Goal: Transaction & Acquisition: Purchase product/service

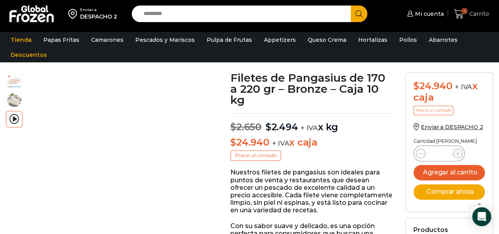
click at [480, 10] on span "Carrito" at bounding box center [478, 14] width 22 height 8
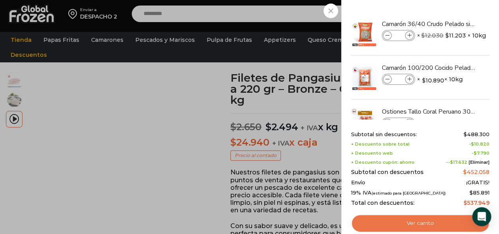
click at [415, 221] on link "Ver carrito" at bounding box center [420, 223] width 138 height 18
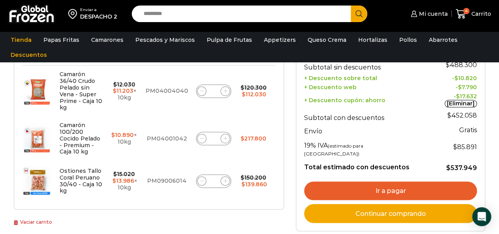
scroll to position [197, 0]
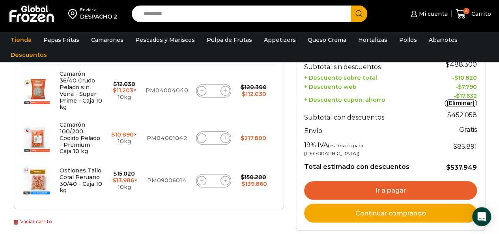
click at [40, 219] on link "Vaciar carrito" at bounding box center [33, 222] width 38 height 6
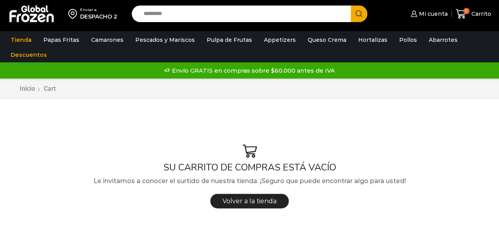
click at [247, 15] on input "Search input" at bounding box center [243, 14] width 207 height 17
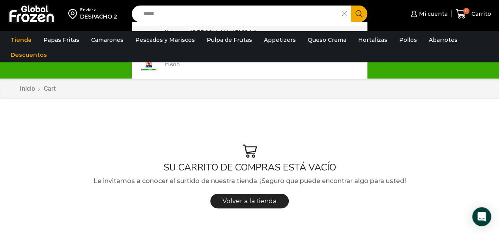
click at [217, 27] on link "Ketch up Heinz - Caja 18 kilos In stock $ 2.663" at bounding box center [249, 38] width 235 height 24
type input "**********"
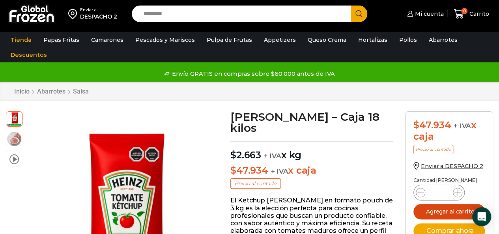
click at [454, 213] on button "Agregar al carrito" at bounding box center [448, 211] width 71 height 15
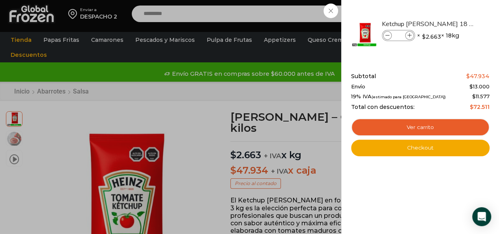
click at [452, 8] on div "1 Carrito 1 1 Shopping Cart *" at bounding box center [471, 14] width 39 height 19
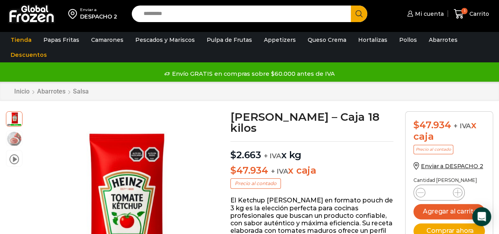
click at [236, 11] on input "Search input" at bounding box center [243, 14] width 207 height 17
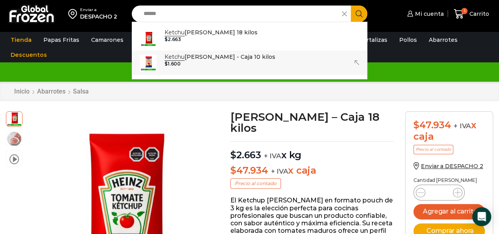
click at [215, 57] on p "Ketchu p Traverso - Caja 10 kilos" at bounding box center [219, 56] width 111 height 9
type input "**********"
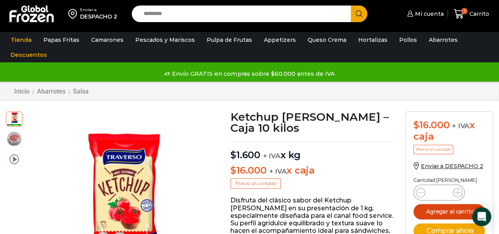
click at [469, 211] on button "Agregar al carrito" at bounding box center [448, 211] width 71 height 15
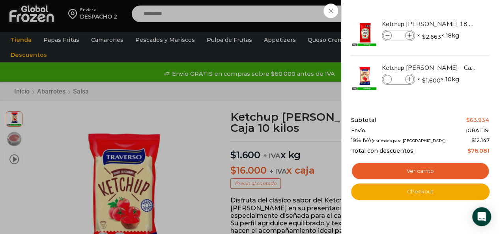
click at [452, 12] on div "2 Carrito 2 2 Shopping Cart *" at bounding box center [471, 14] width 39 height 19
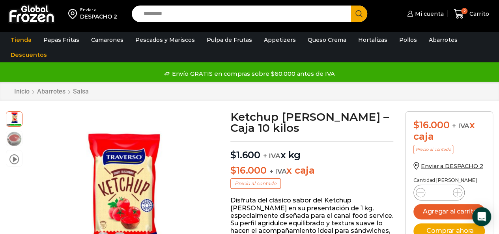
click at [233, 16] on input "Search input" at bounding box center [243, 14] width 207 height 17
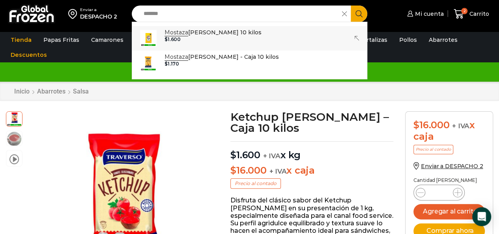
click at [232, 38] on div "$ 1.600" at bounding box center [212, 40] width 97 height 6
type input "**********"
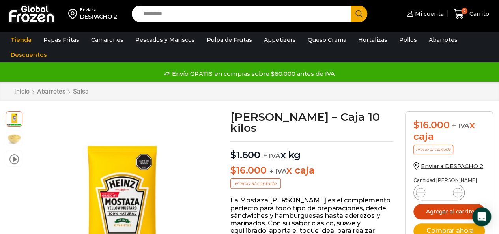
click at [438, 213] on button "Agregar al carrito" at bounding box center [448, 211] width 71 height 15
click at [151, 15] on input "Search input" at bounding box center [243, 14] width 207 height 17
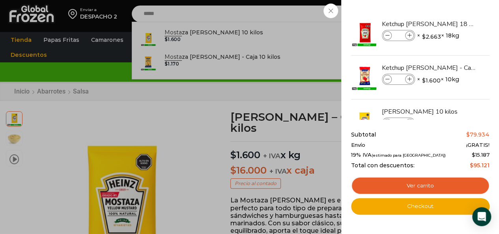
click at [452, 13] on div "3 Carrito 3 3 Shopping Cart *" at bounding box center [471, 14] width 39 height 19
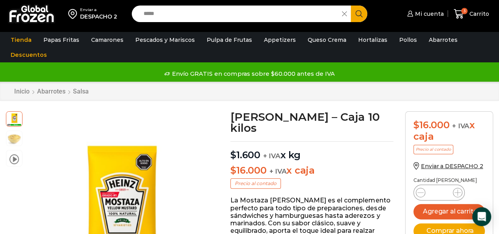
click at [207, 11] on input "*****" at bounding box center [239, 14] width 199 height 17
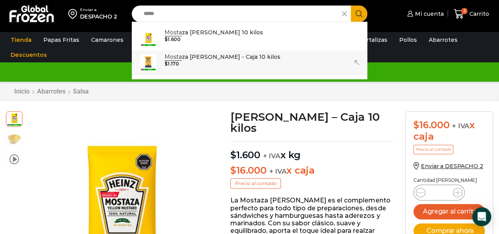
click at [202, 61] on p "Mosta za Traverso - Caja 10 kilos" at bounding box center [222, 56] width 116 height 9
type input "**********"
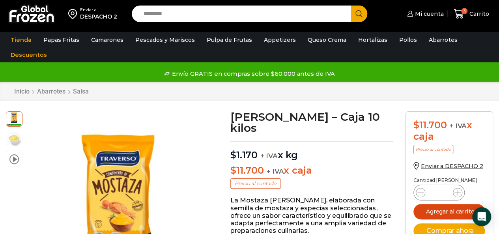
click at [454, 211] on button "Agregar al carrito" at bounding box center [448, 211] width 71 height 15
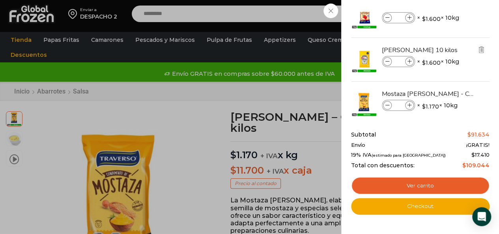
scroll to position [72, 0]
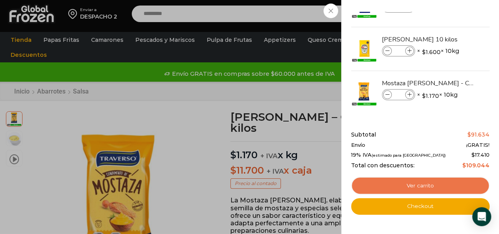
click at [422, 187] on link "Ver carrito" at bounding box center [420, 186] width 138 height 18
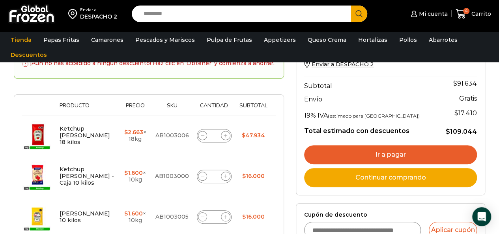
scroll to position [79, 0]
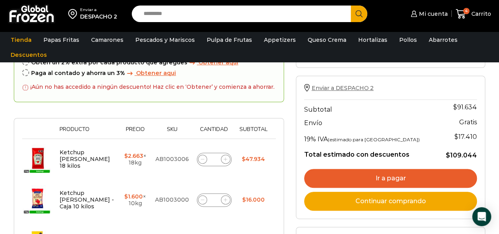
click at [364, 89] on span "Enviar a DESPACHO 2" at bounding box center [343, 87] width 62 height 7
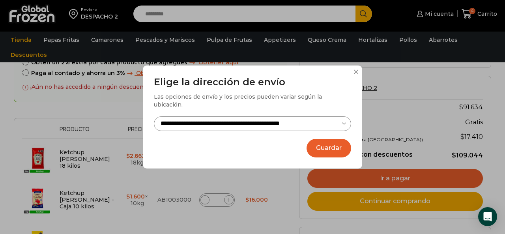
click at [442, 77] on div "**********" at bounding box center [252, 117] width 505 height 234
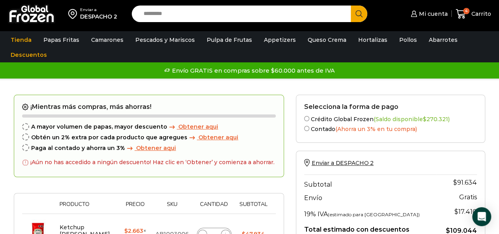
scroll to position [0, 0]
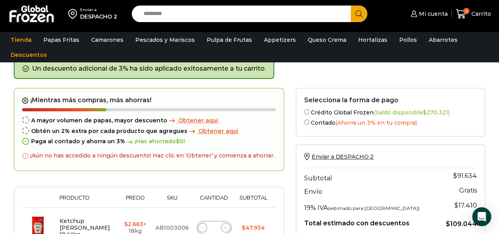
scroll to position [79, 0]
